Goal: Task Accomplishment & Management: Manage account settings

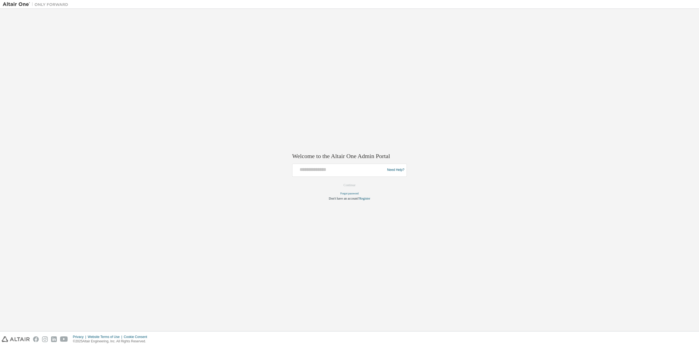
click at [356, 175] on div "Need Help?" at bounding box center [349, 170] width 115 height 13
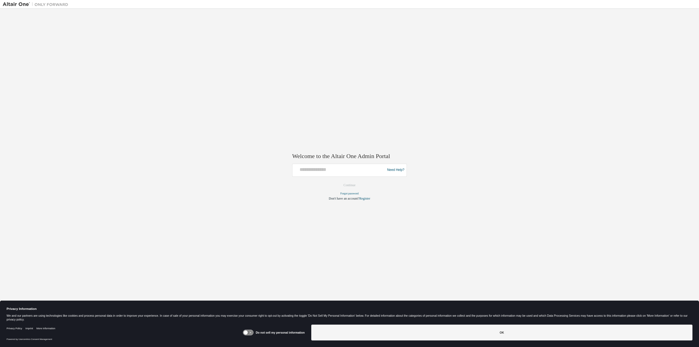
click at [355, 173] on div at bounding box center [340, 170] width 90 height 10
click at [357, 169] on input "text" at bounding box center [340, 169] width 90 height 8
click at [228, 127] on div "Welcome to the Altair One Admin Portal Need Help? Please make sure that you pro…" at bounding box center [349, 169] width 693 height 317
click at [328, 173] on div at bounding box center [340, 170] width 90 height 10
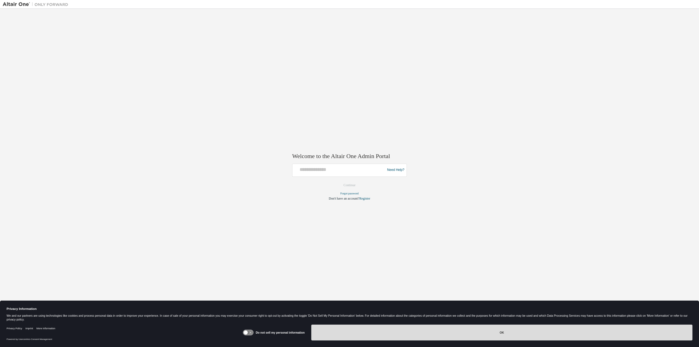
click at [522, 329] on button "OK" at bounding box center [501, 333] width 381 height 16
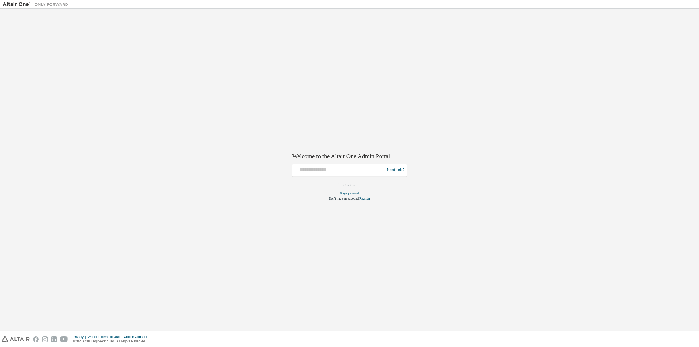
click at [318, 173] on div at bounding box center [340, 170] width 90 height 10
click at [316, 171] on input "text" at bounding box center [340, 169] width 90 height 8
type input "**********"
click at [317, 167] on input "**********" at bounding box center [340, 169] width 90 height 8
click at [346, 186] on button "Continue" at bounding box center [349, 185] width 23 height 8
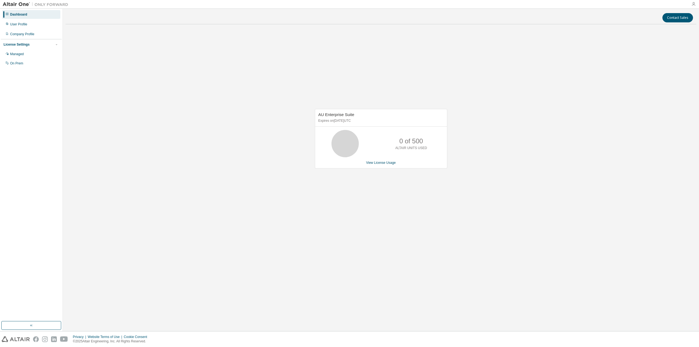
click at [693, 3] on icon "button" at bounding box center [693, 4] width 4 height 4
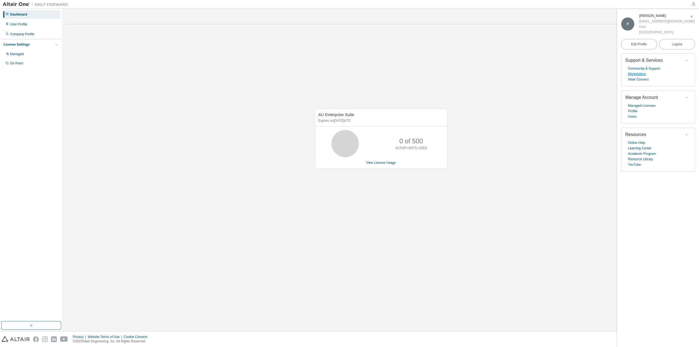
click at [641, 75] on link "Marketplace" at bounding box center [637, 73] width 18 height 5
click at [635, 148] on link "Learning Center" at bounding box center [639, 147] width 23 height 5
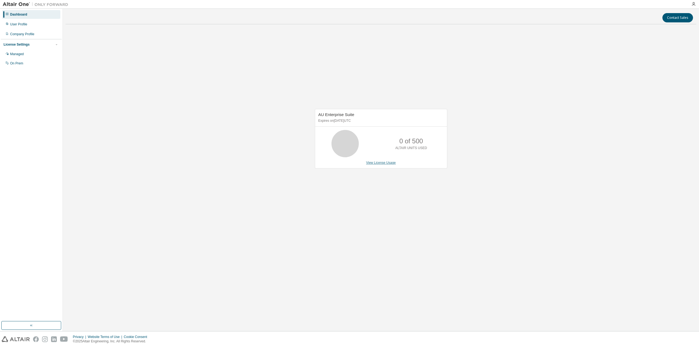
click at [382, 163] on link "View License Usage" at bounding box center [381, 163] width 30 height 4
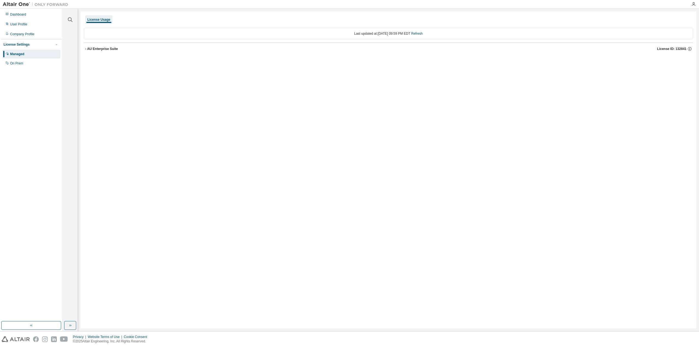
click at [111, 47] on div "AU Enterprise Suite" at bounding box center [102, 49] width 31 height 4
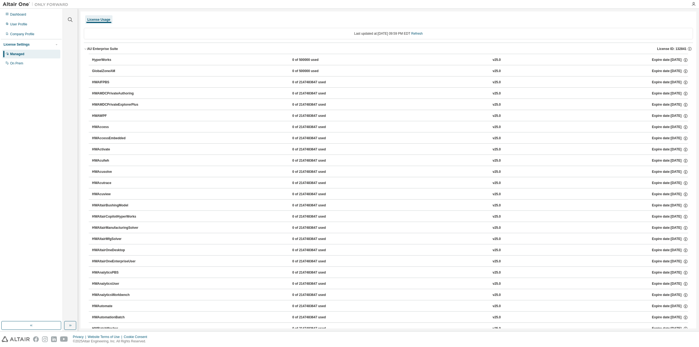
click at [102, 58] on div "HyperWorks" at bounding box center [116, 60] width 49 height 5
click at [667, 59] on div "Expire date: 2025-11-03" at bounding box center [670, 60] width 36 height 5
click at [683, 60] on icon "button" at bounding box center [685, 60] width 5 height 5
click at [420, 34] on link "Refresh" at bounding box center [416, 34] width 11 height 4
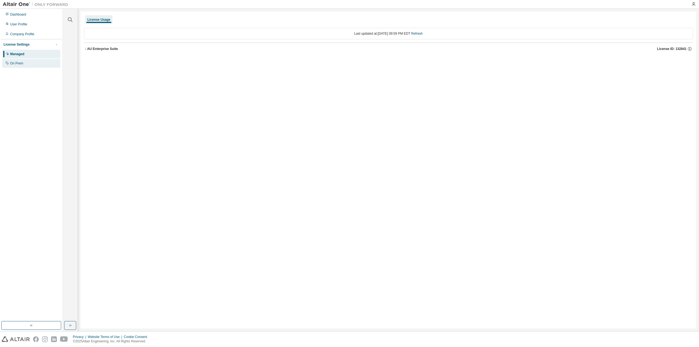
click at [20, 63] on div "On Prem" at bounding box center [16, 63] width 13 height 4
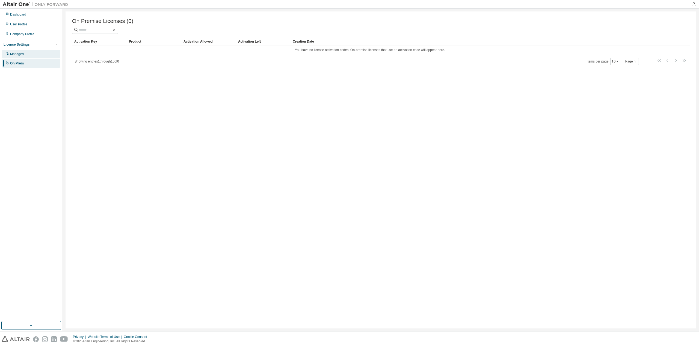
click at [20, 55] on div "Managed" at bounding box center [17, 54] width 14 height 4
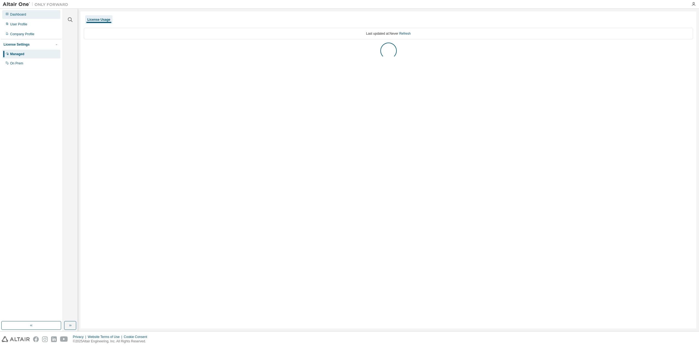
click at [27, 13] on div "Dashboard" at bounding box center [31, 14] width 58 height 9
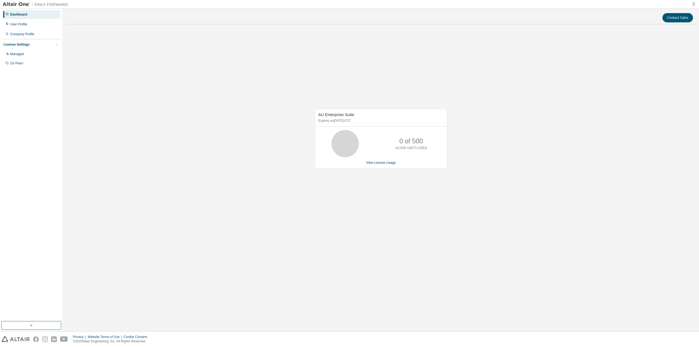
click at [691, 5] on icon "button" at bounding box center [693, 4] width 4 height 4
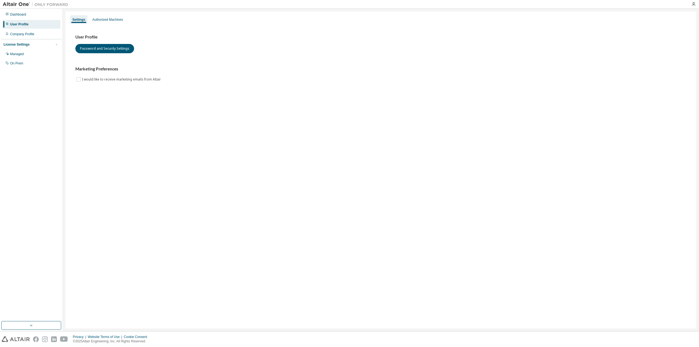
click at [19, 2] on img at bounding box center [37, 4] width 68 height 5
